Goal: Task Accomplishment & Management: Manage account settings

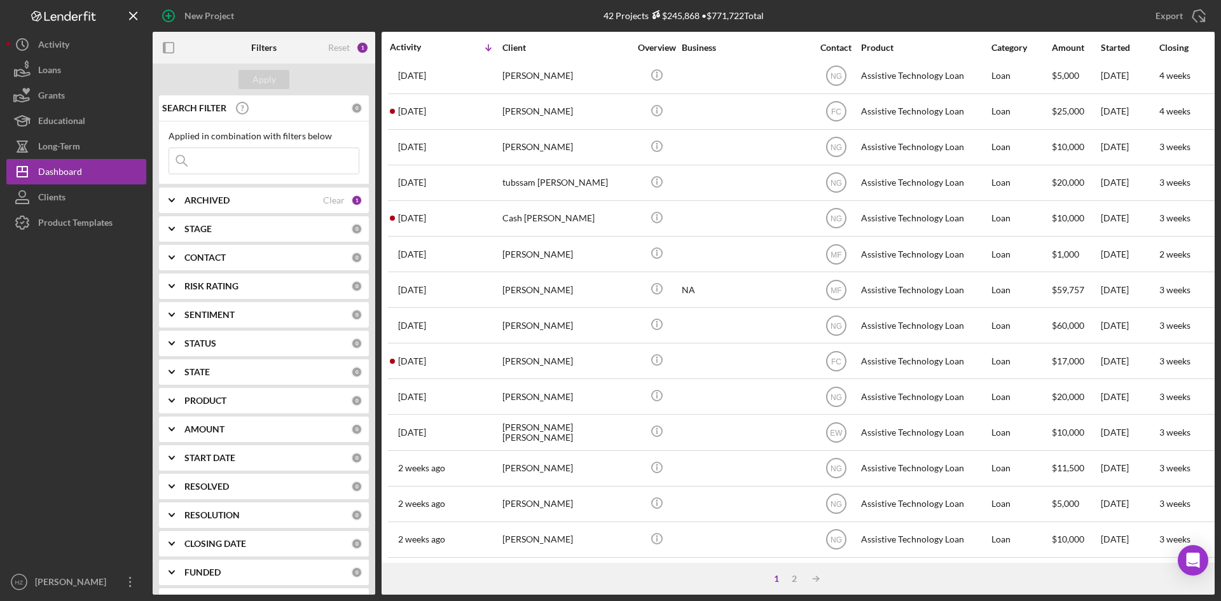
scroll to position [409, 0]
click at [795, 581] on div "2" at bounding box center [794, 579] width 18 height 10
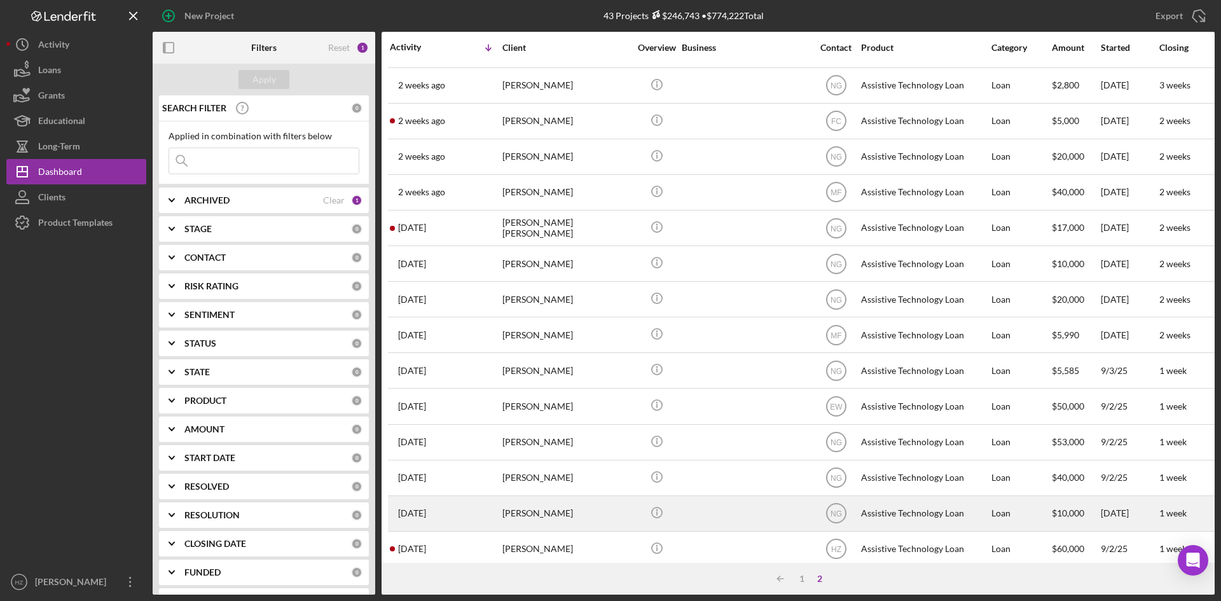
scroll to position [0, 0]
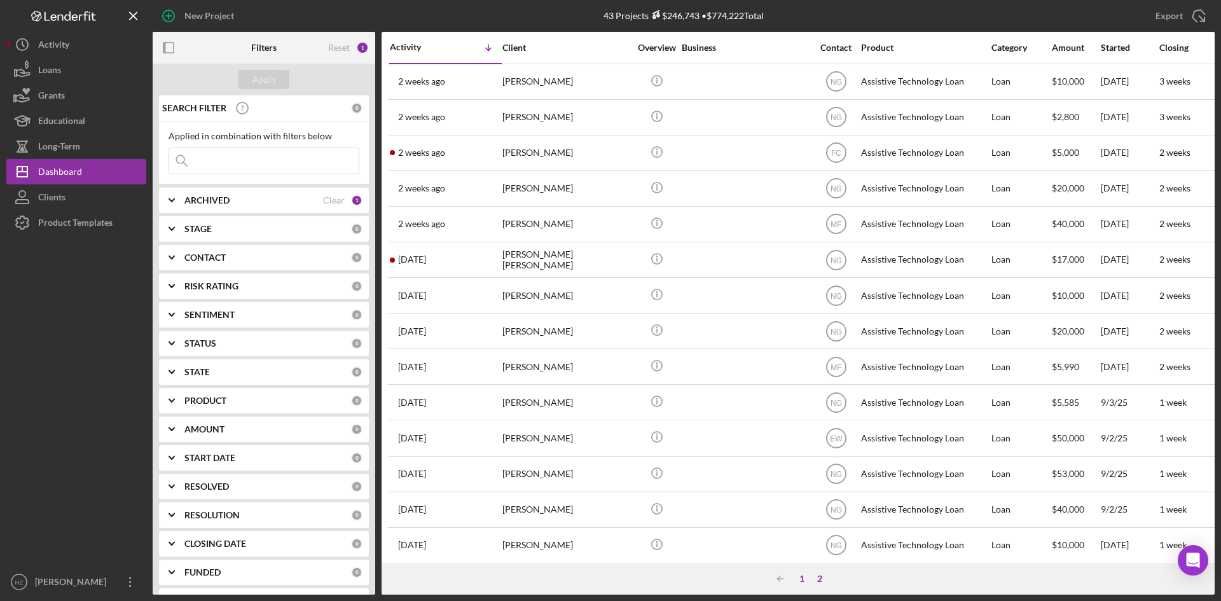
click at [804, 579] on div "1" at bounding box center [802, 579] width 18 height 10
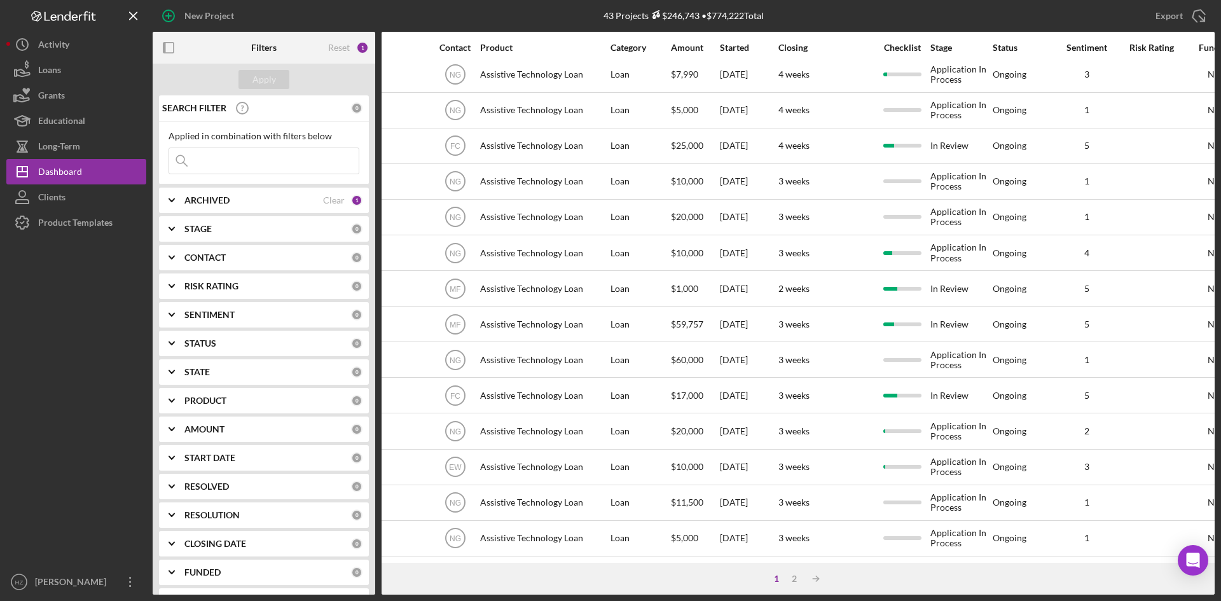
scroll to position [409, 0]
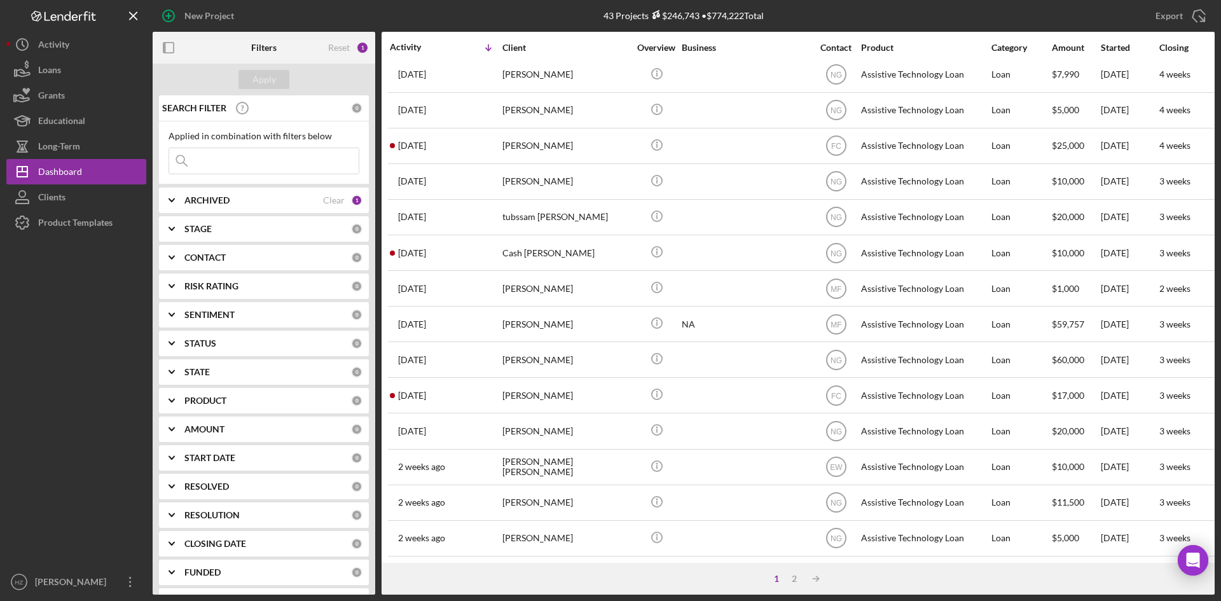
scroll to position [409, 0]
click at [793, 579] on div "2" at bounding box center [794, 579] width 18 height 10
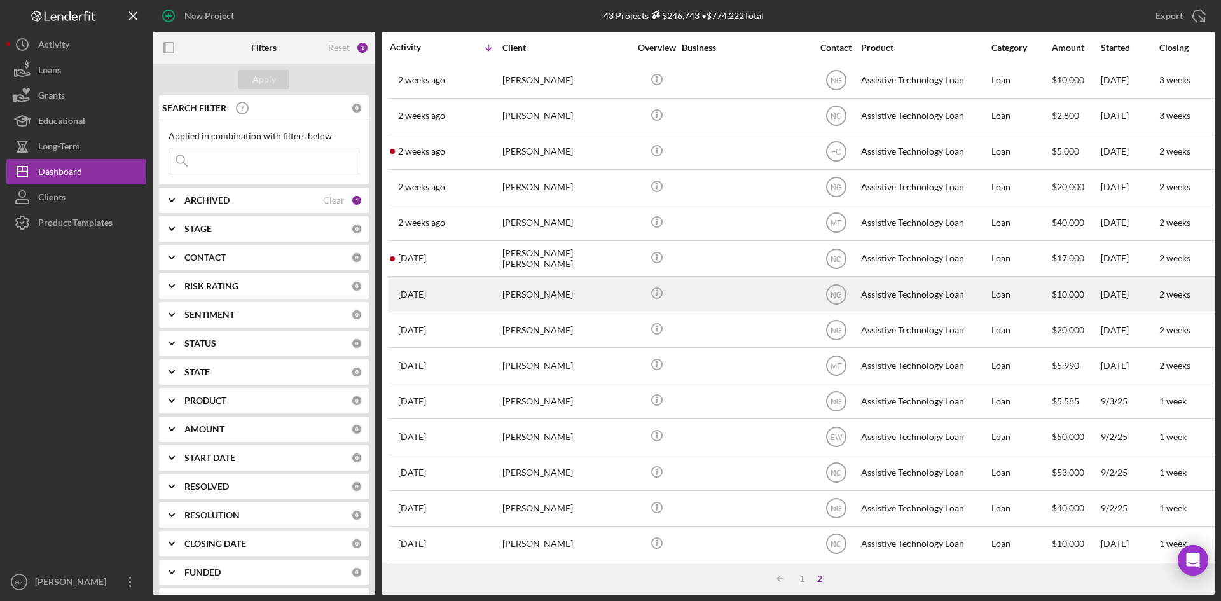
scroll to position [0, 0]
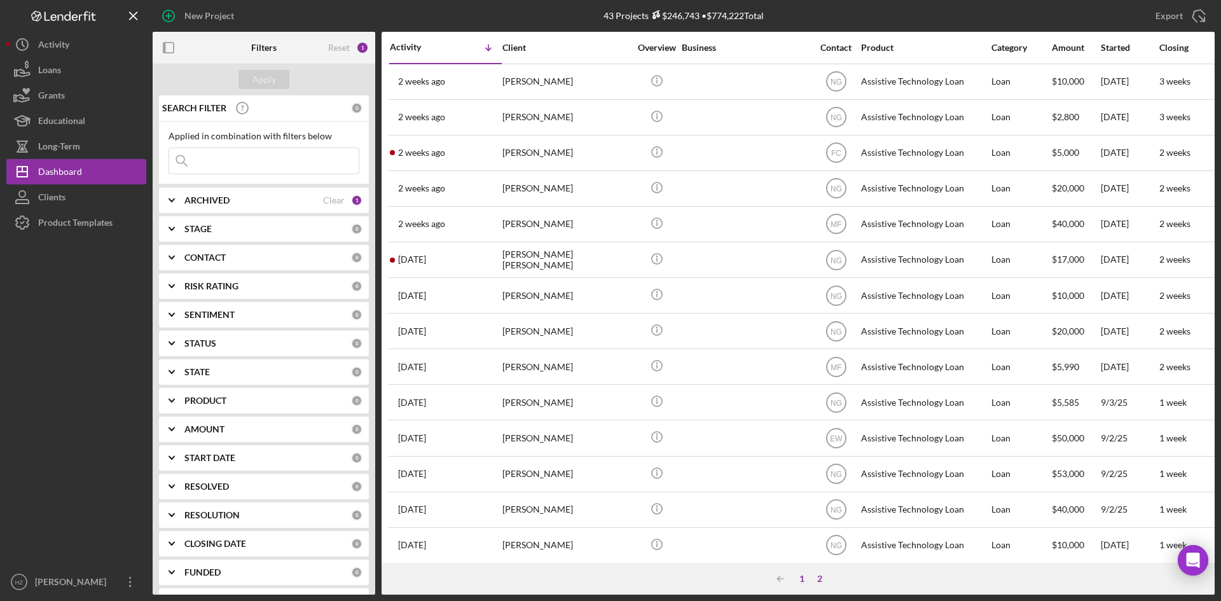
click at [801, 579] on div "1" at bounding box center [802, 579] width 18 height 10
click at [60, 171] on div "Dashboard" at bounding box center [60, 173] width 44 height 29
click at [42, 64] on div "Loans" at bounding box center [49, 71] width 23 height 29
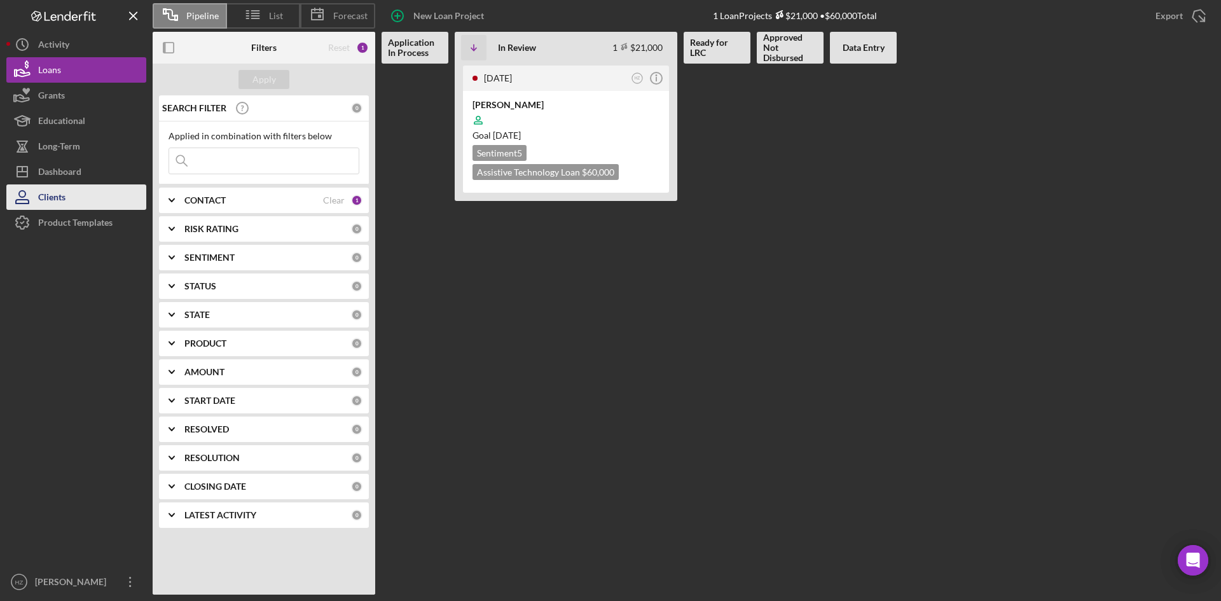
click at [58, 202] on div "Clients" at bounding box center [51, 198] width 27 height 29
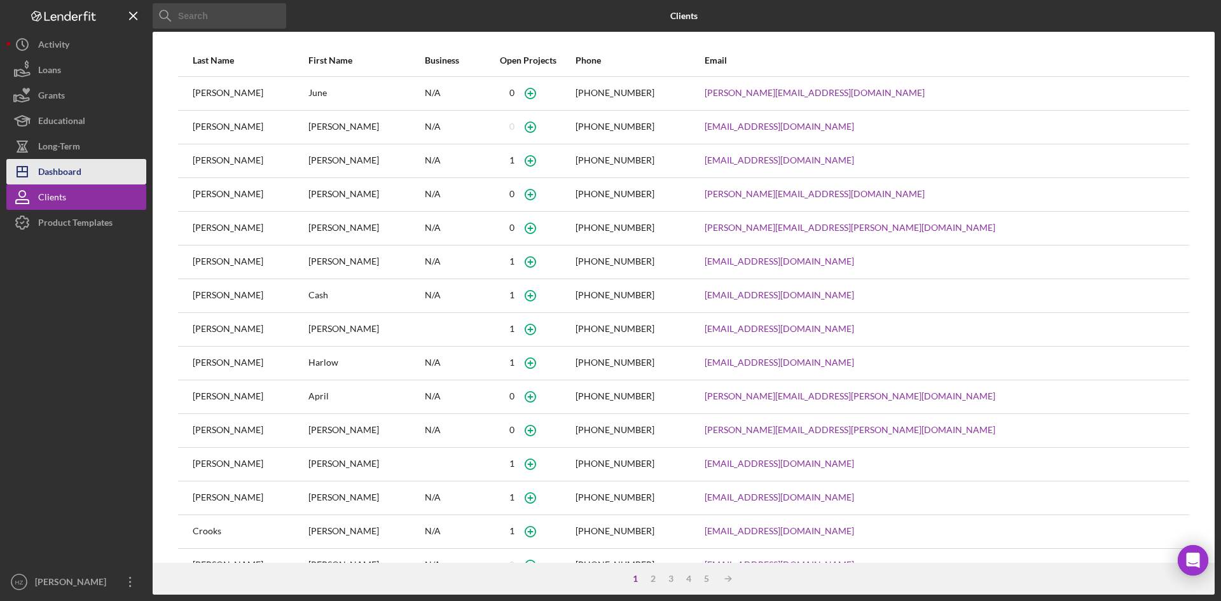
click at [60, 170] on div "Dashboard" at bounding box center [59, 173] width 43 height 29
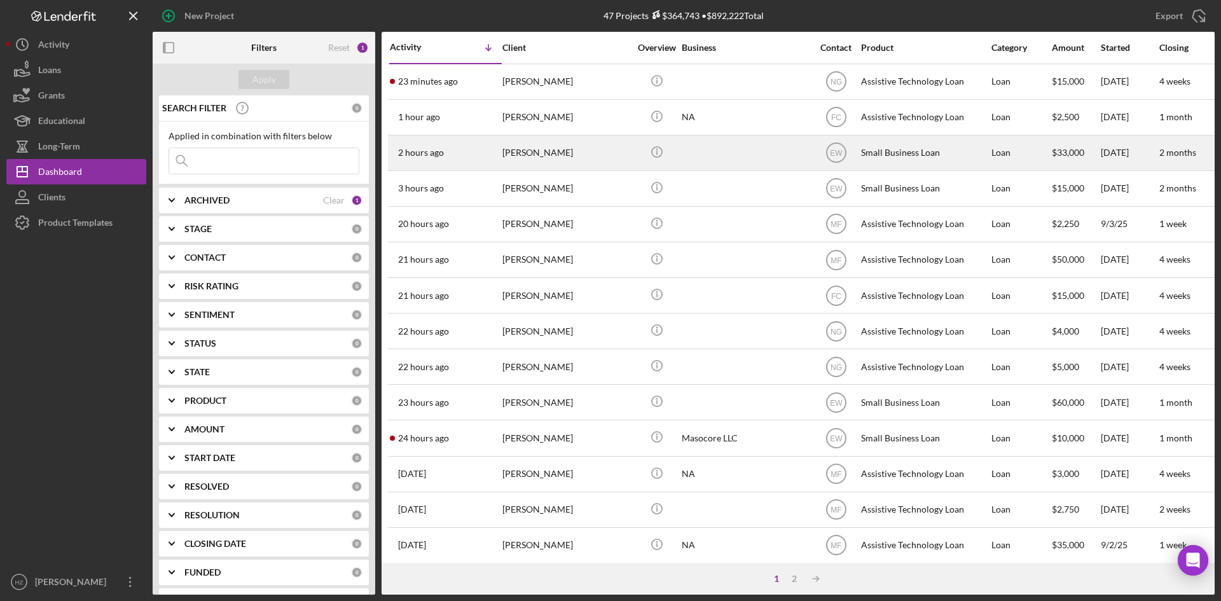
click at [520, 155] on div "Alondra Preciado" at bounding box center [565, 153] width 127 height 34
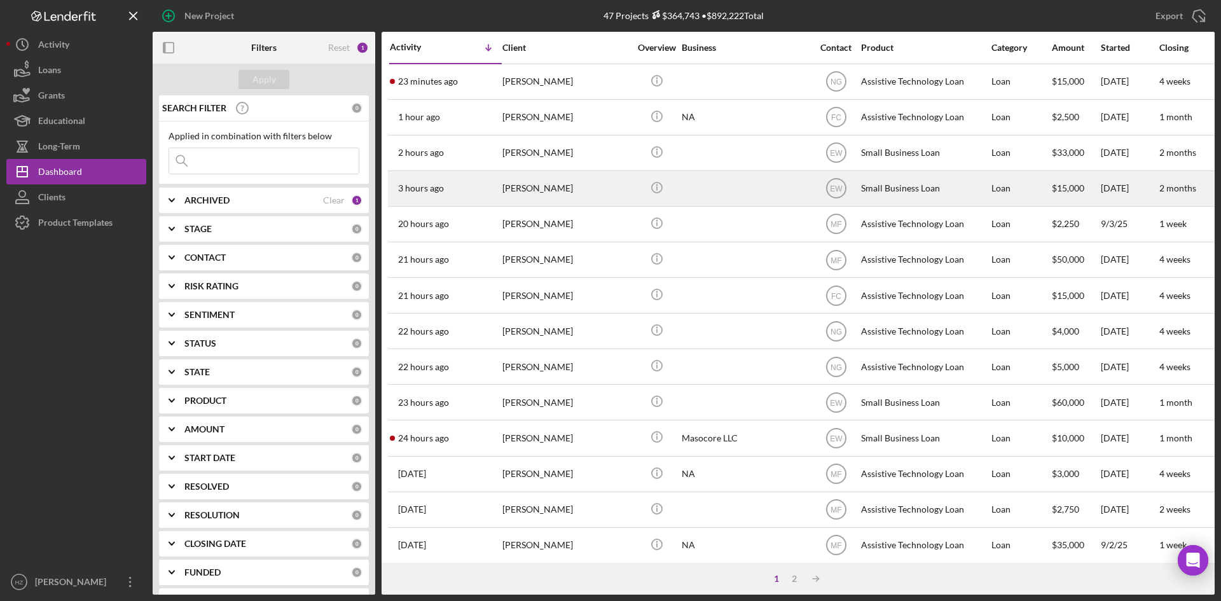
click at [528, 188] on div "Sara Rieker" at bounding box center [565, 189] width 127 height 34
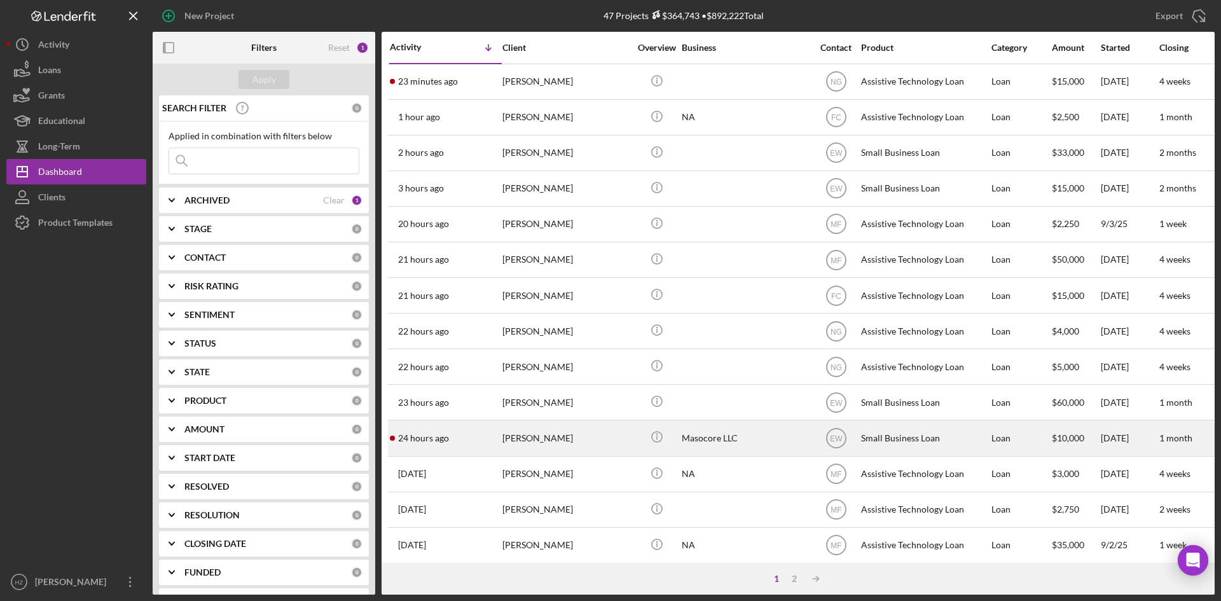
click at [501, 442] on td "24 hours ago Alice Edison" at bounding box center [445, 438] width 113 height 36
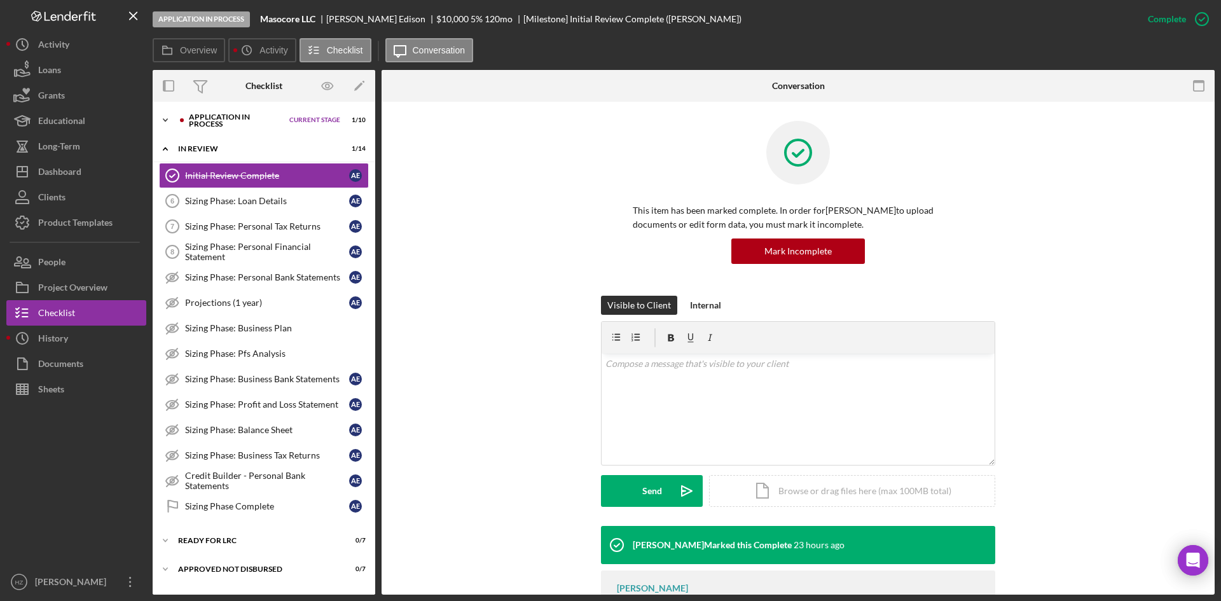
click at [163, 119] on polyline at bounding box center [165, 120] width 4 height 3
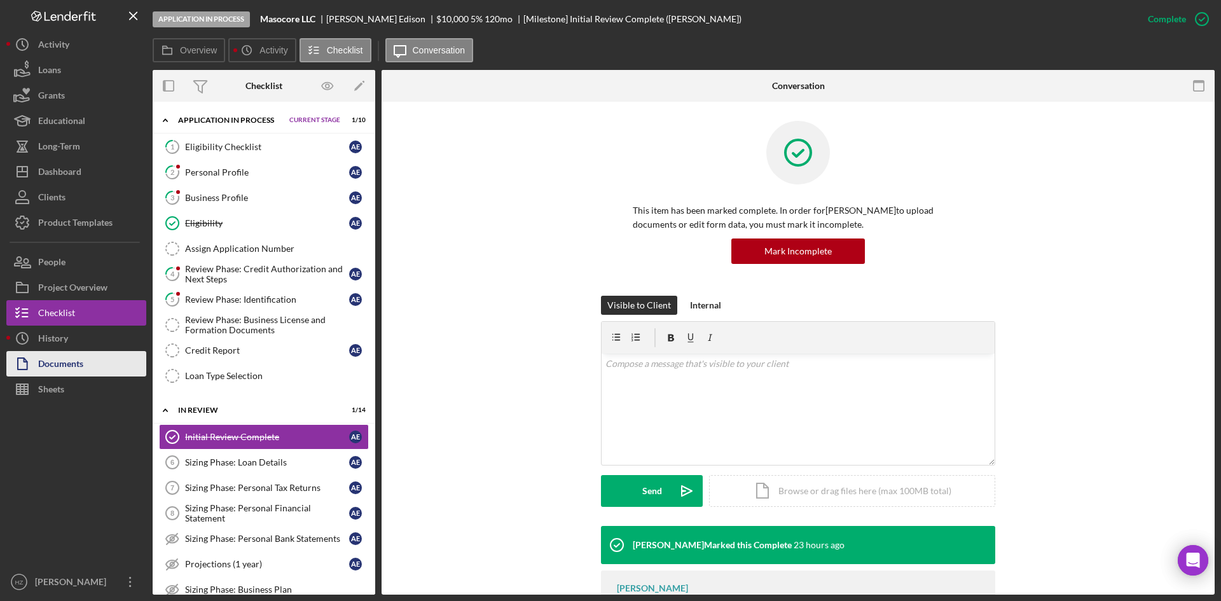
click at [65, 366] on div "Documents" at bounding box center [60, 365] width 45 height 29
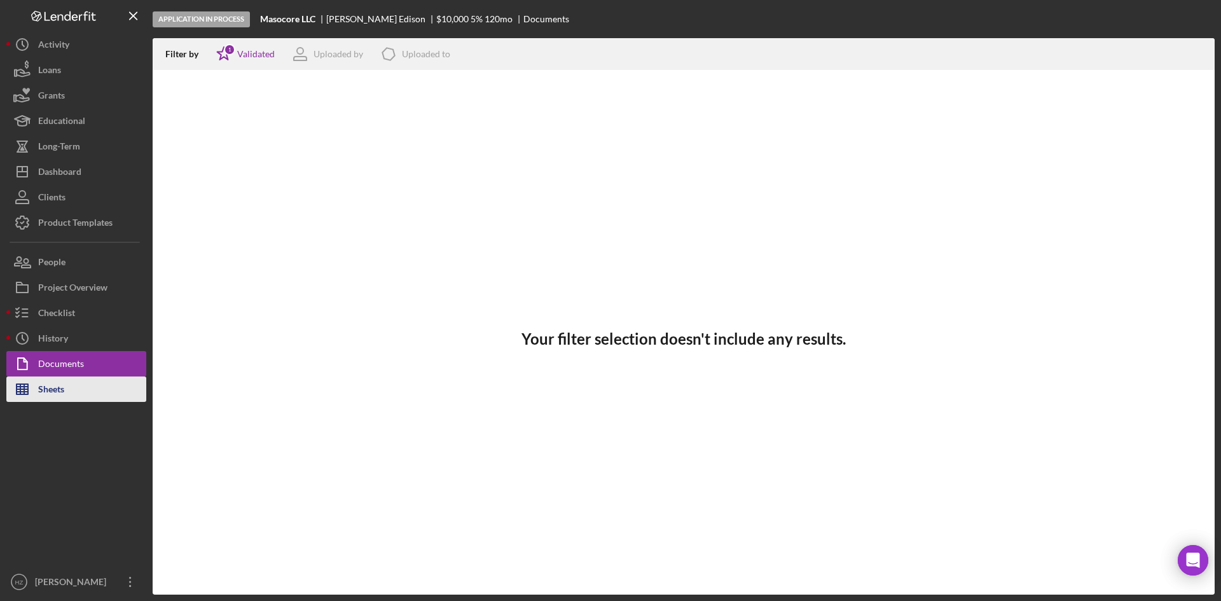
click at [55, 394] on div "Sheets" at bounding box center [51, 390] width 26 height 29
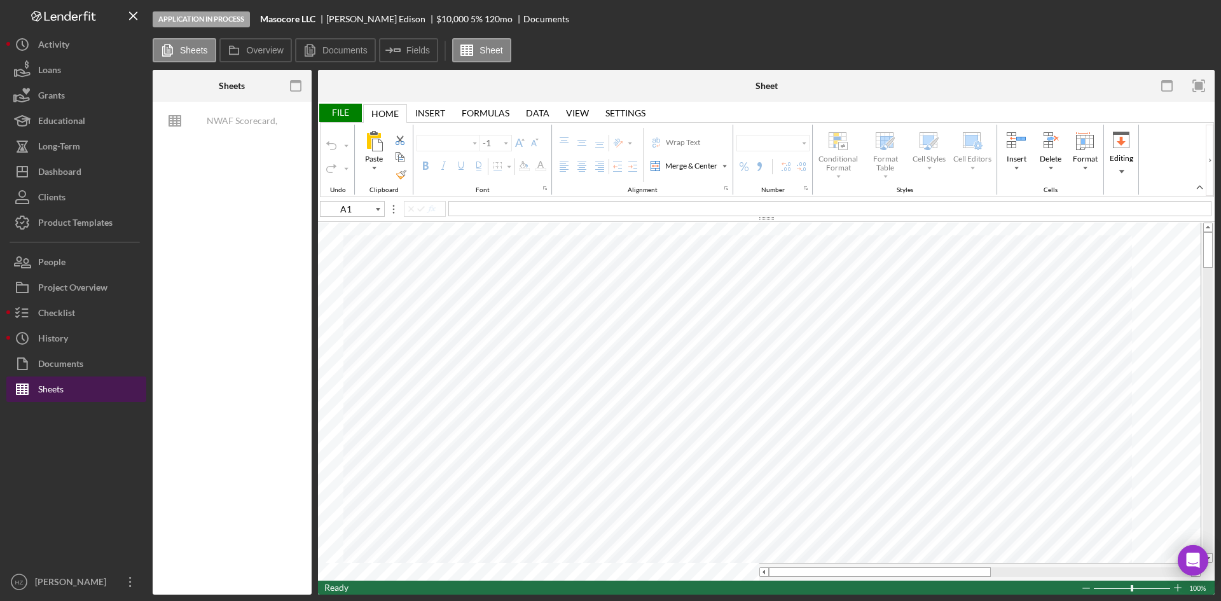
type input "Calibri"
type input "11"
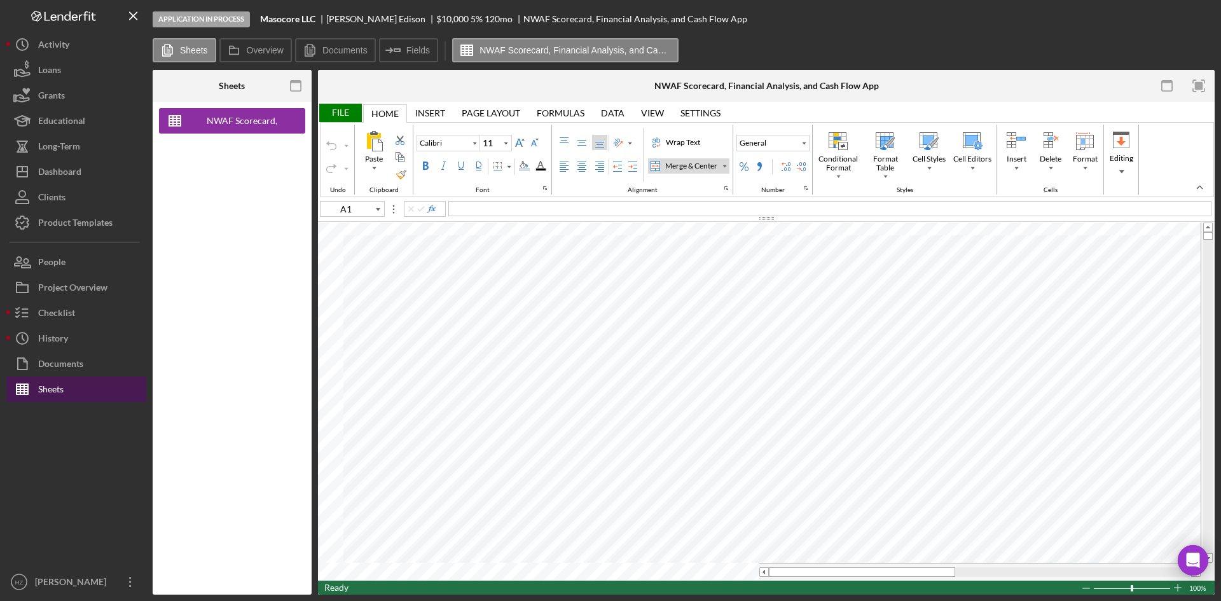
type input "Arial"
type input "10"
type input "G3"
type input "8"
type input "A1"
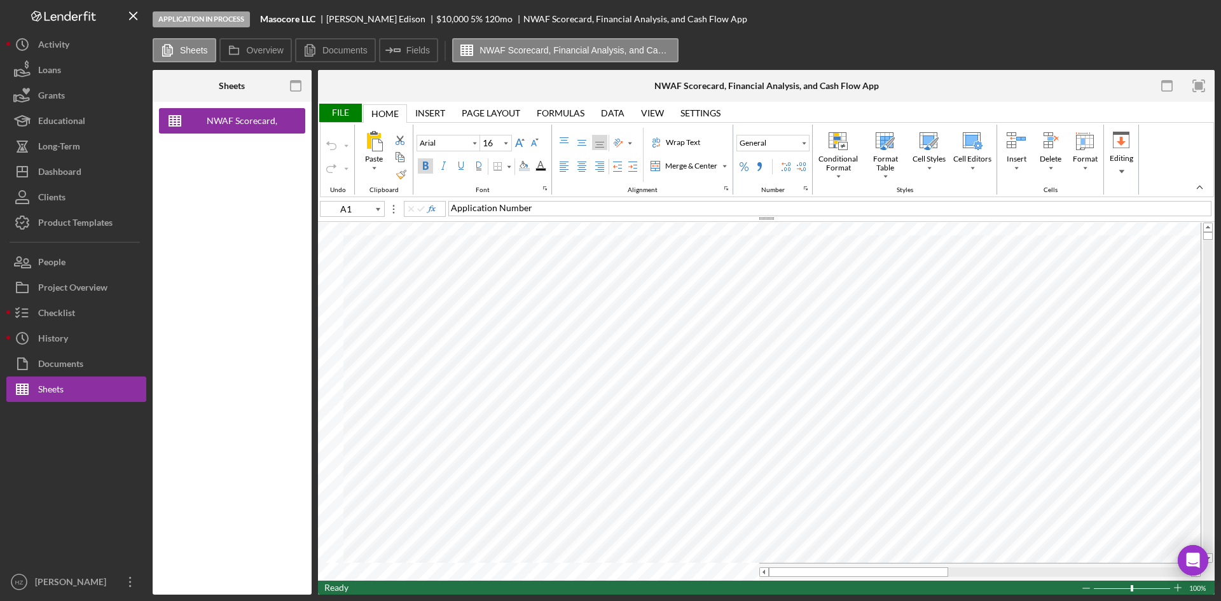
type input "10"
type input "D16"
type input "Times New Roman"
type input "11"
type input "B69"
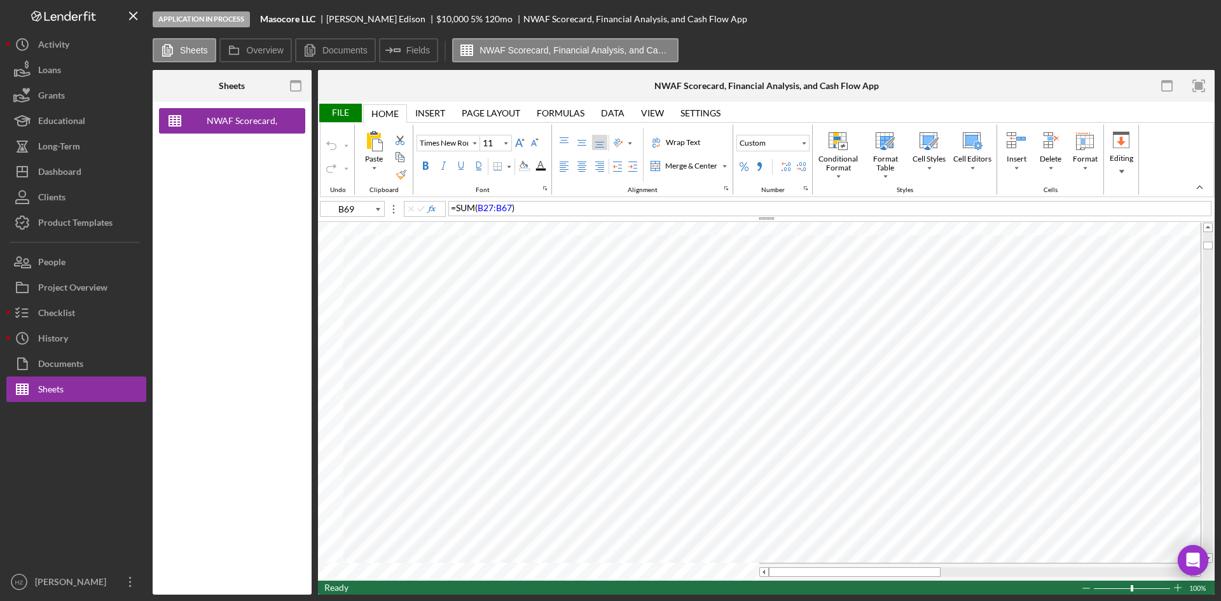
type input "10"
type input "G3"
type input "Arial"
type input "8"
type input "A1"
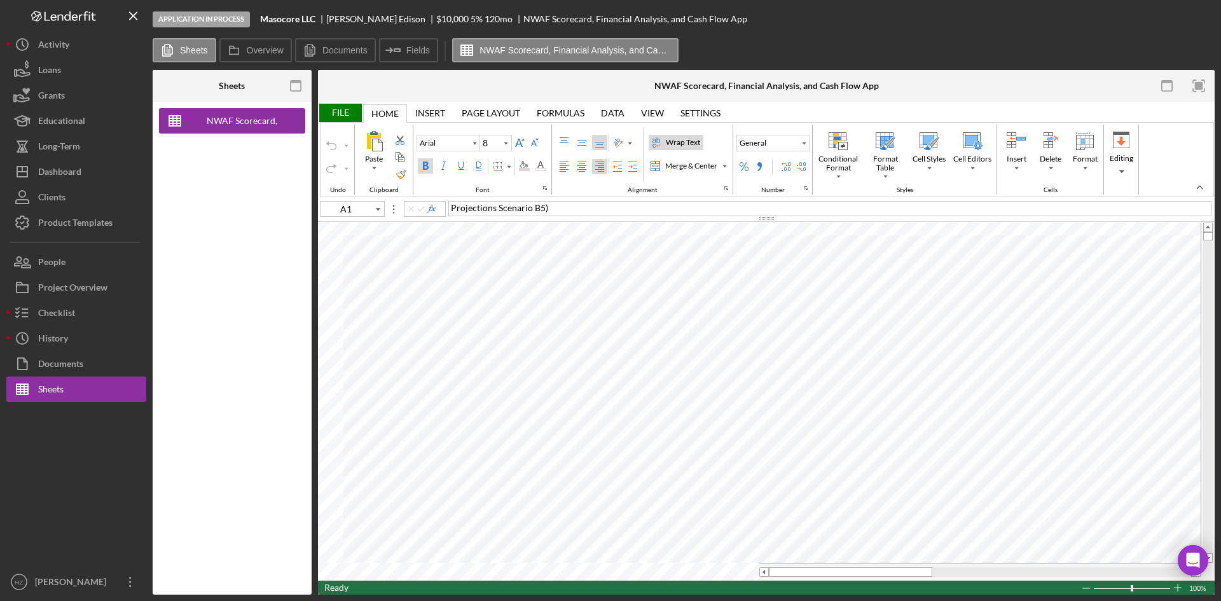
type input "10"
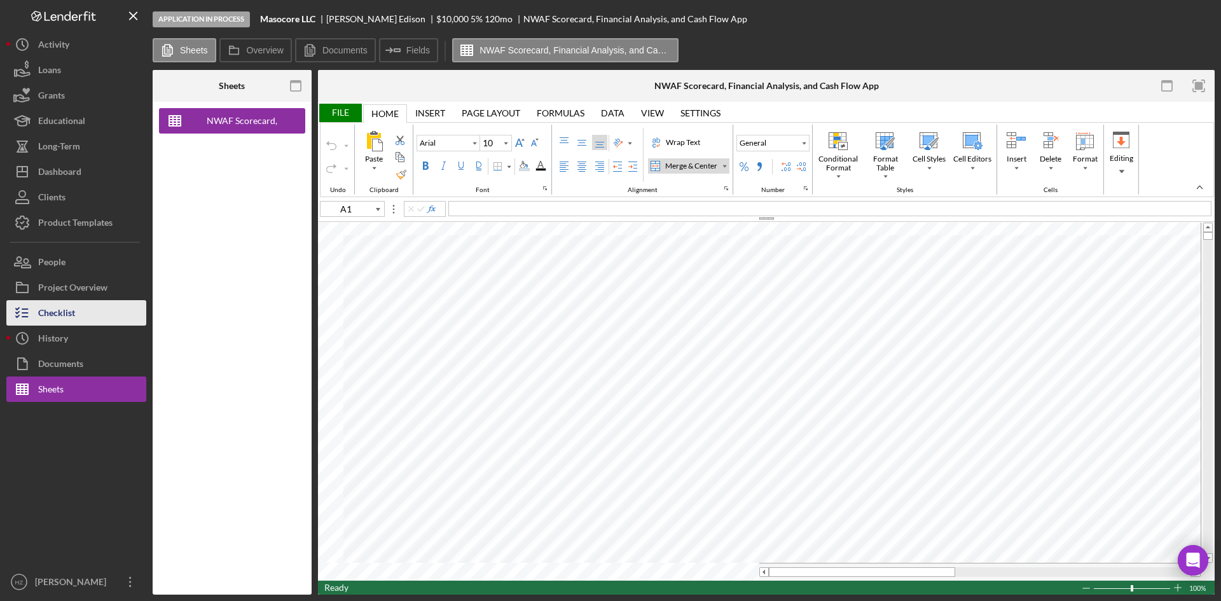
click at [71, 315] on div "Checklist" at bounding box center [56, 314] width 37 height 29
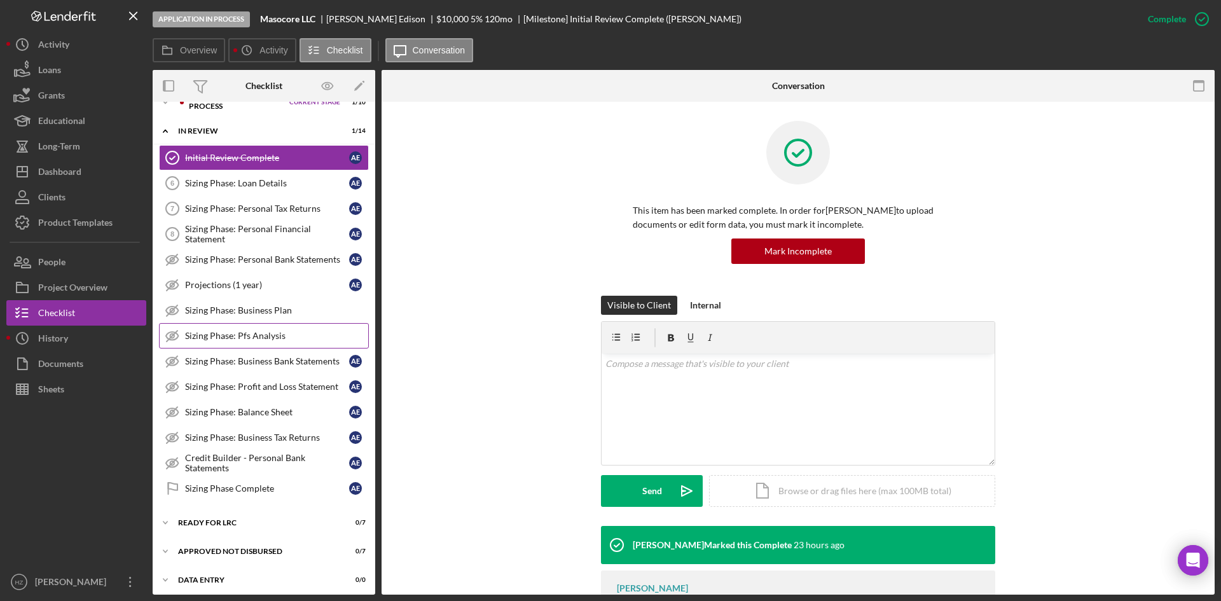
scroll to position [23, 0]
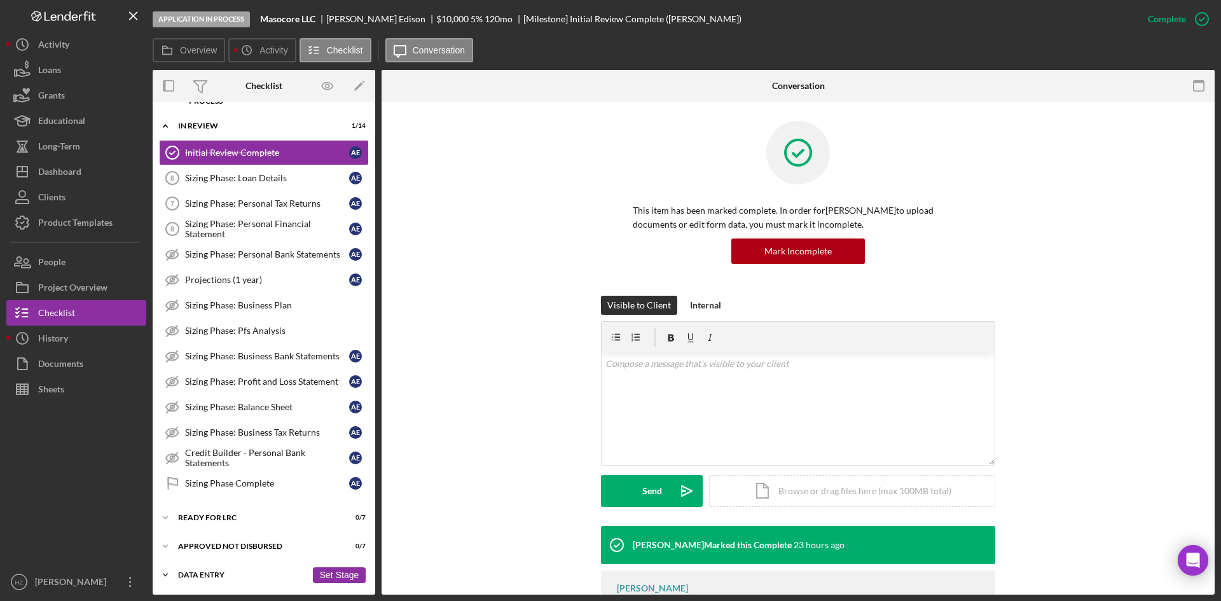
click at [163, 575] on icon "Icon/Expander" at bounding box center [165, 574] width 25 height 25
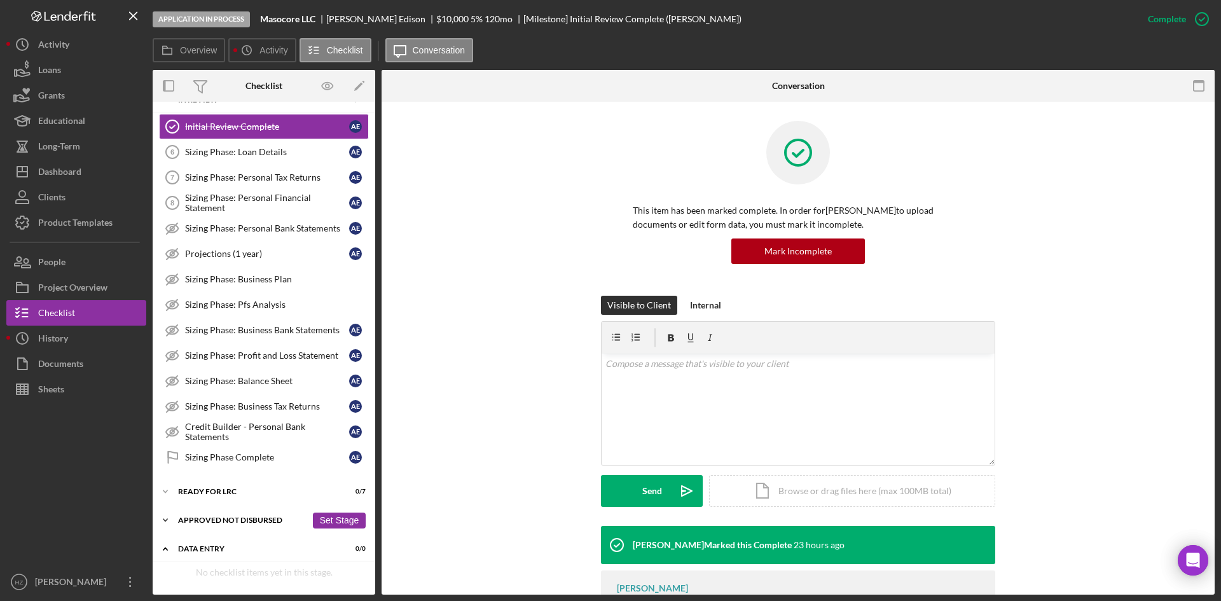
click at [169, 518] on icon "Icon/Expander" at bounding box center [165, 519] width 25 height 25
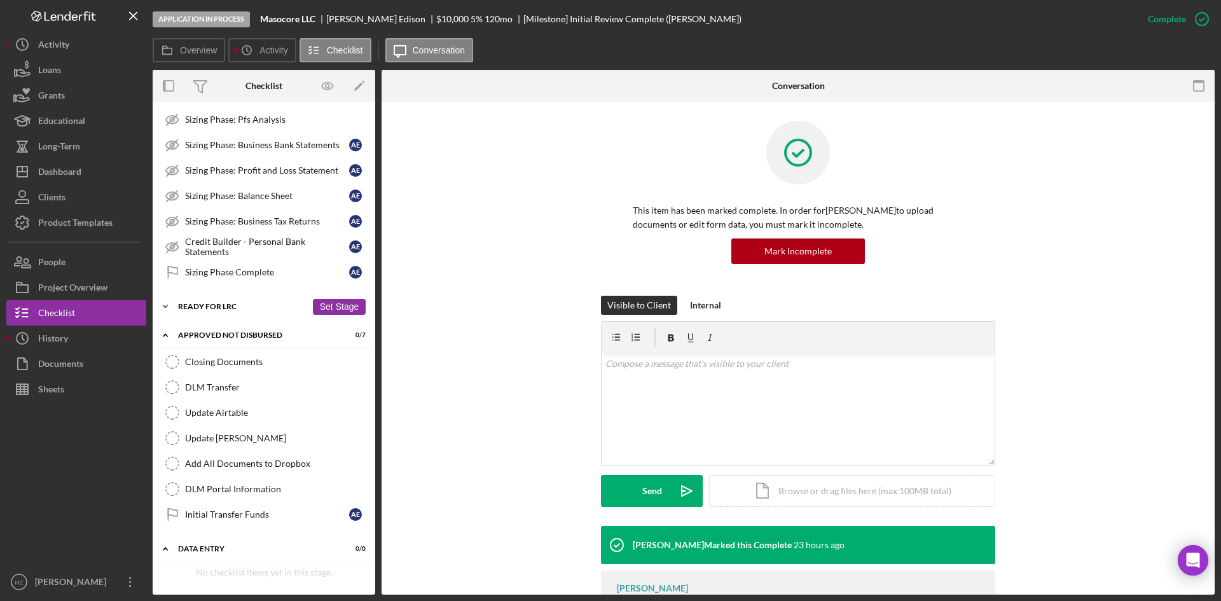
click at [163, 308] on icon "Icon/Expander" at bounding box center [165, 306] width 25 height 25
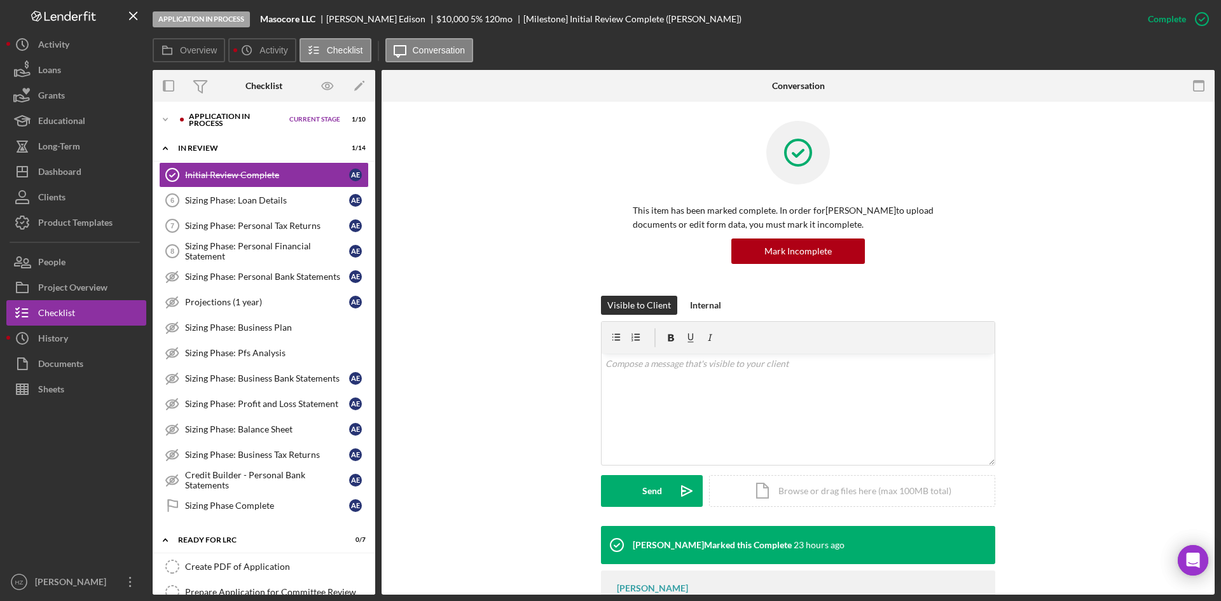
scroll to position [0, 0]
click at [167, 119] on polyline at bounding box center [165, 120] width 4 height 3
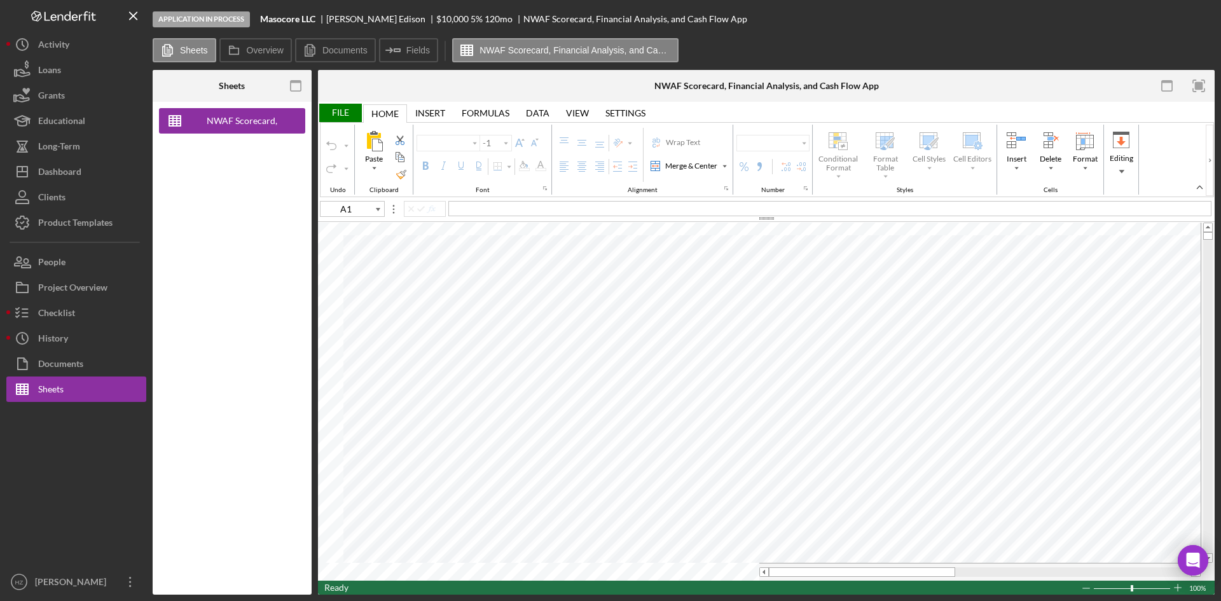
type input "Arial"
type input "10"
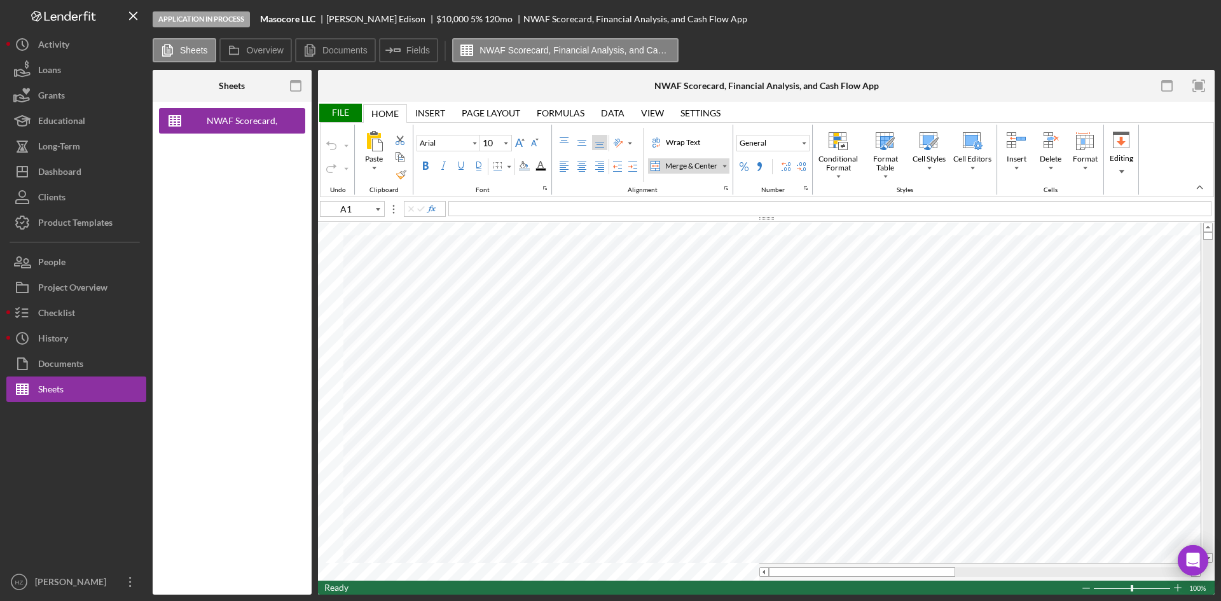
click at [60, 164] on div "Dashboard" at bounding box center [59, 173] width 43 height 29
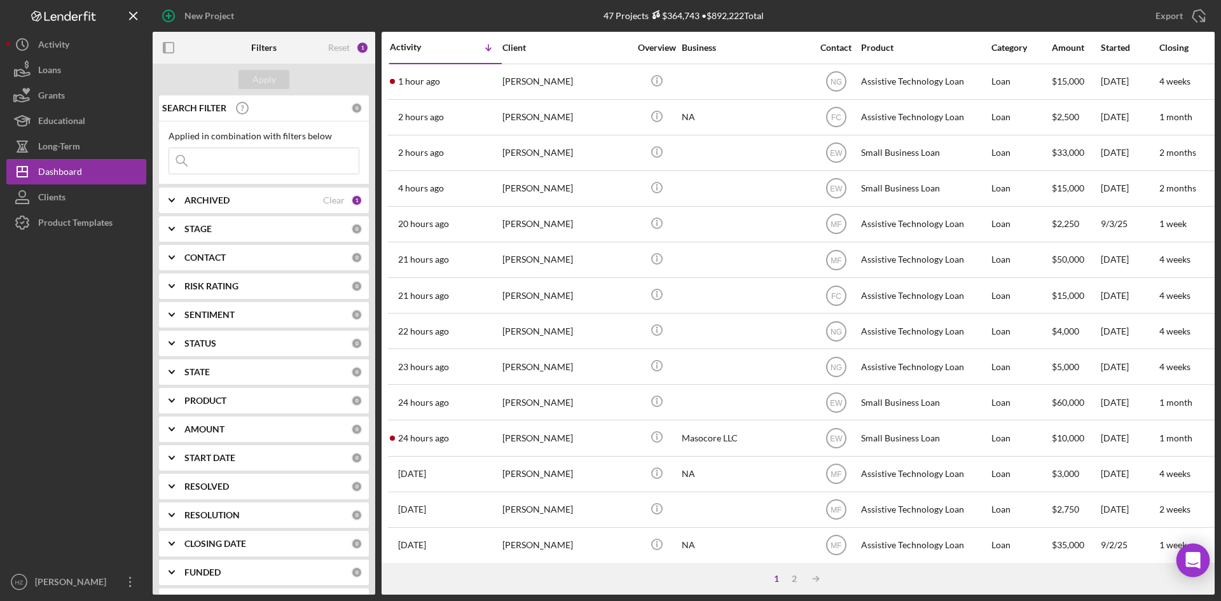
click at [1194, 558] on icon "Open Intercom Messenger" at bounding box center [1192, 560] width 15 height 17
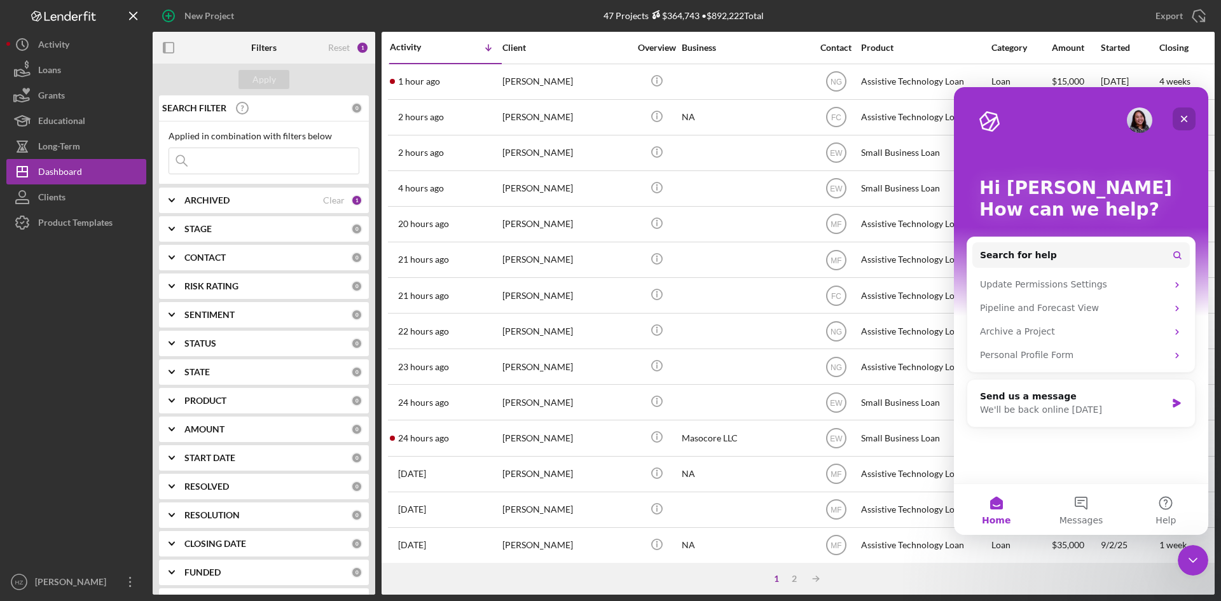
click at [1187, 117] on icon "Close" at bounding box center [1184, 119] width 7 height 7
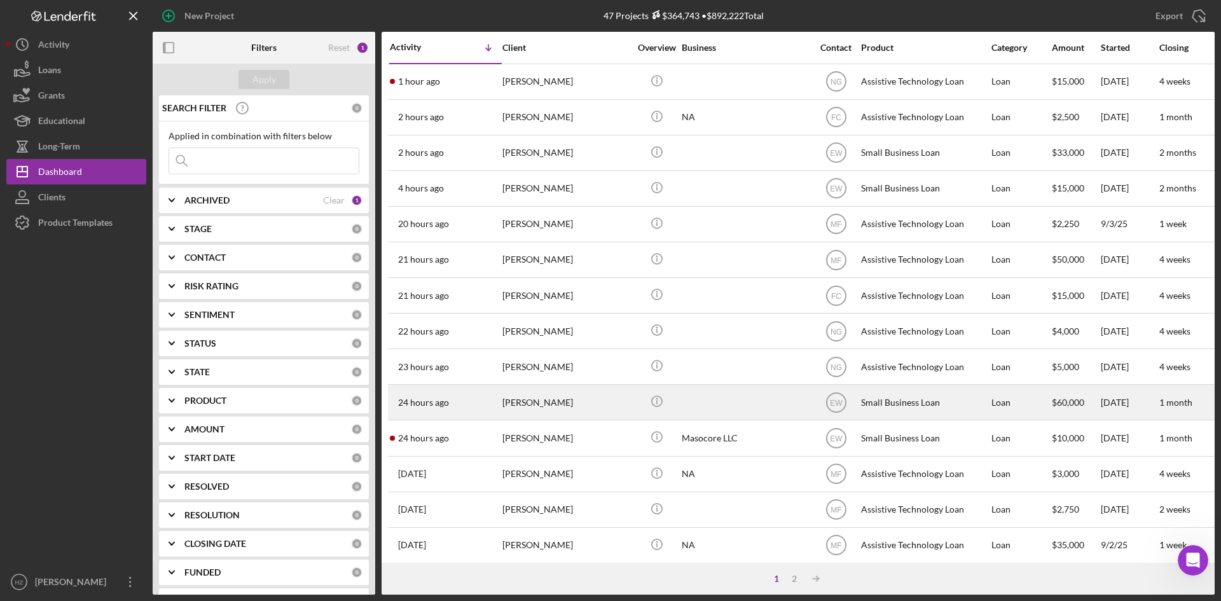
click at [518, 396] on div "Chong Choi" at bounding box center [565, 402] width 127 height 34
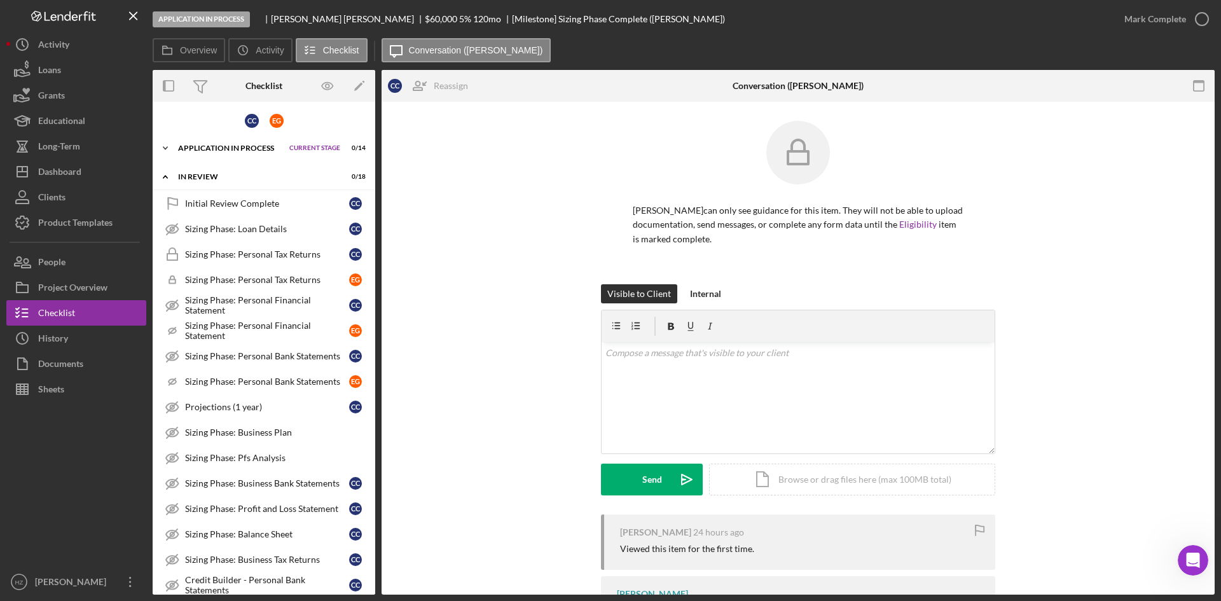
click at [162, 147] on icon "Icon/Expander" at bounding box center [165, 147] width 25 height 25
